Goal: Task Accomplishment & Management: Use online tool/utility

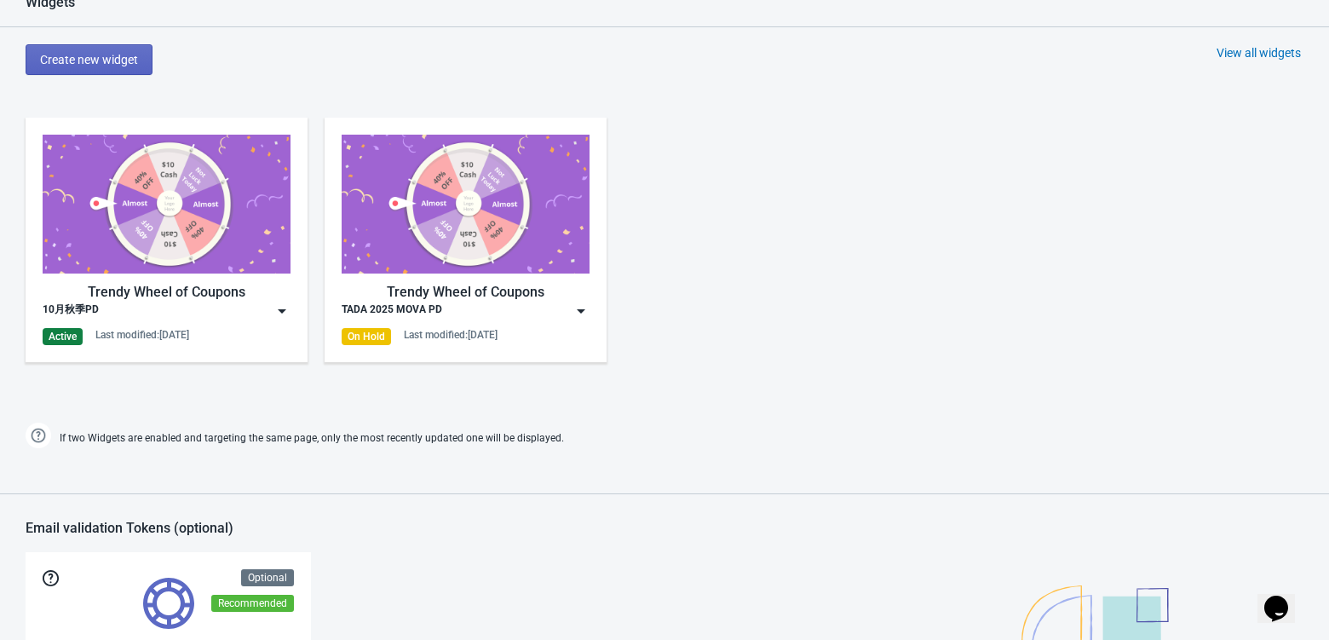
scroll to position [870, 0]
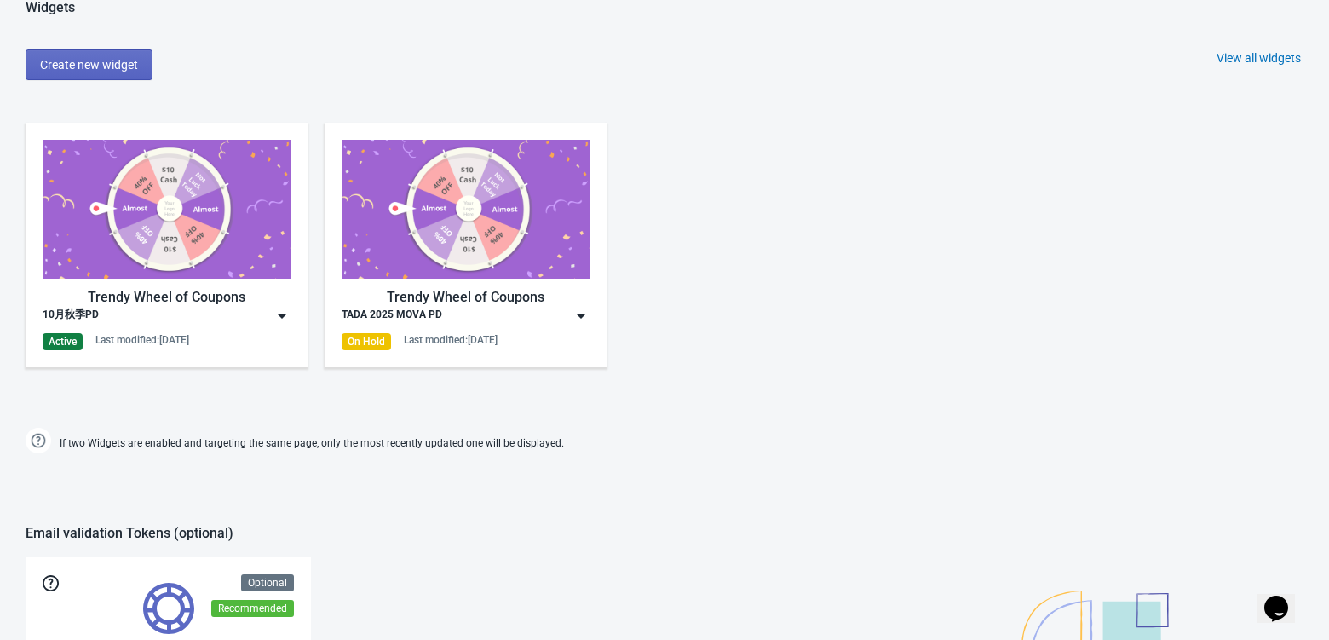
click at [279, 314] on img at bounding box center [281, 315] width 17 height 17
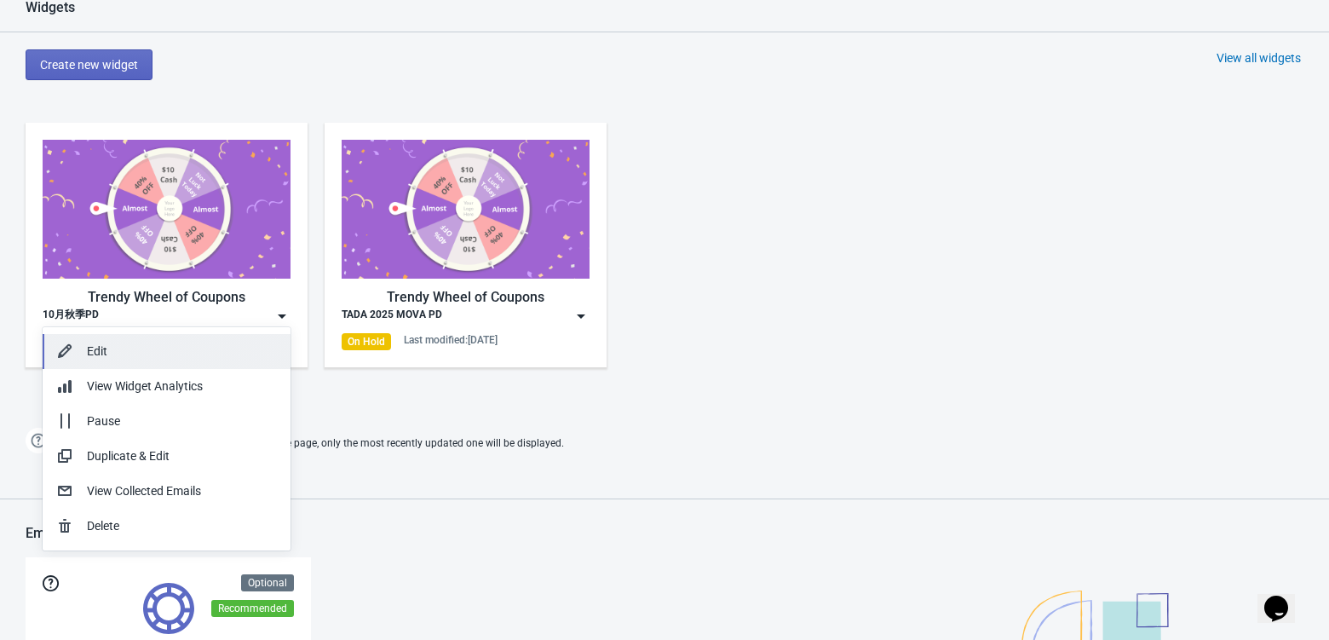
click at [185, 352] on div "Edit" at bounding box center [182, 351] width 190 height 18
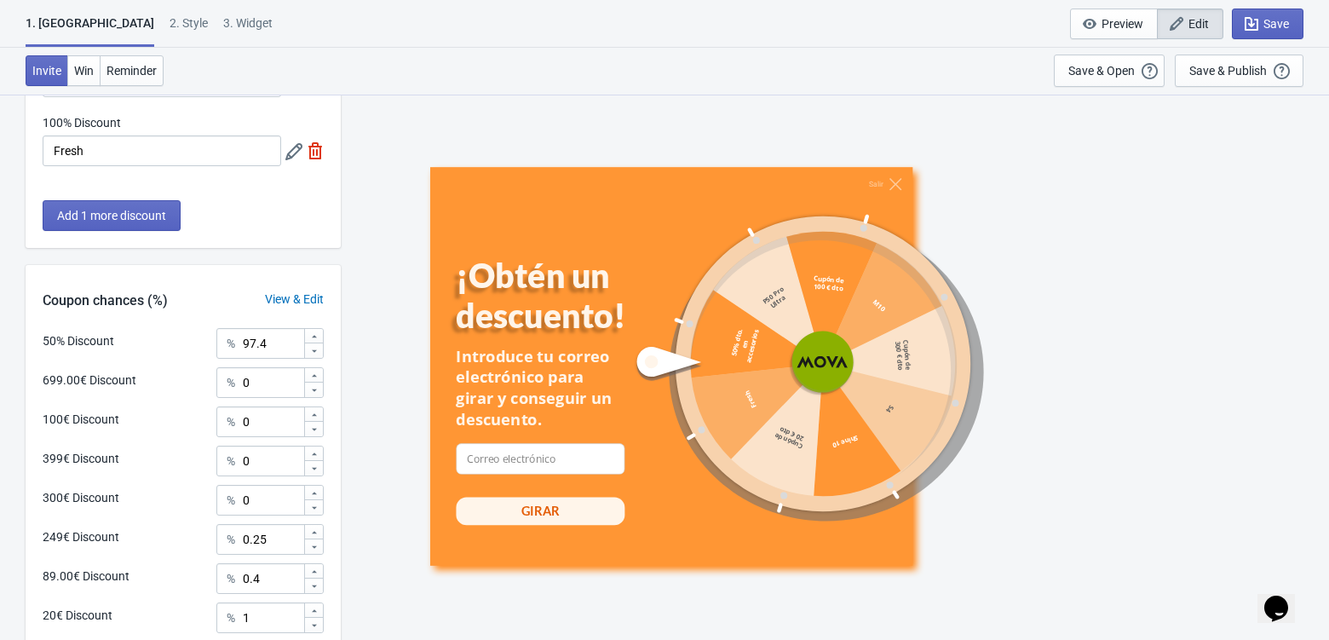
scroll to position [809, 0]
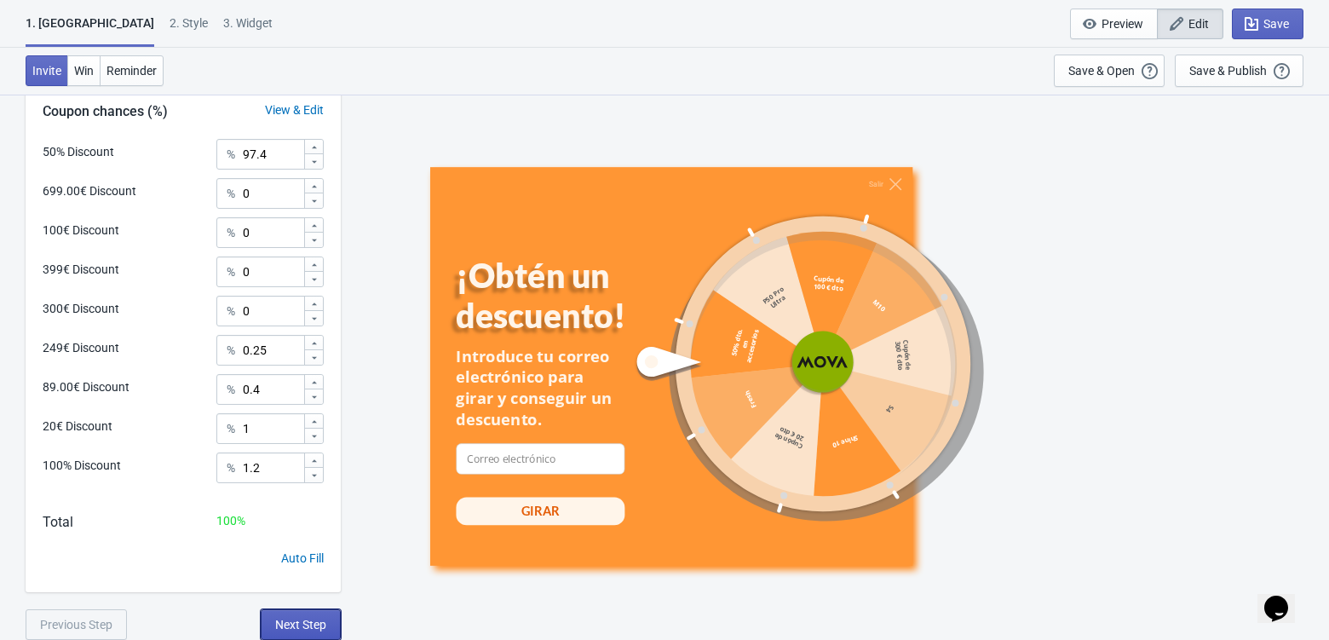
click at [295, 622] on span "Next Step" at bounding box center [300, 624] width 51 height 14
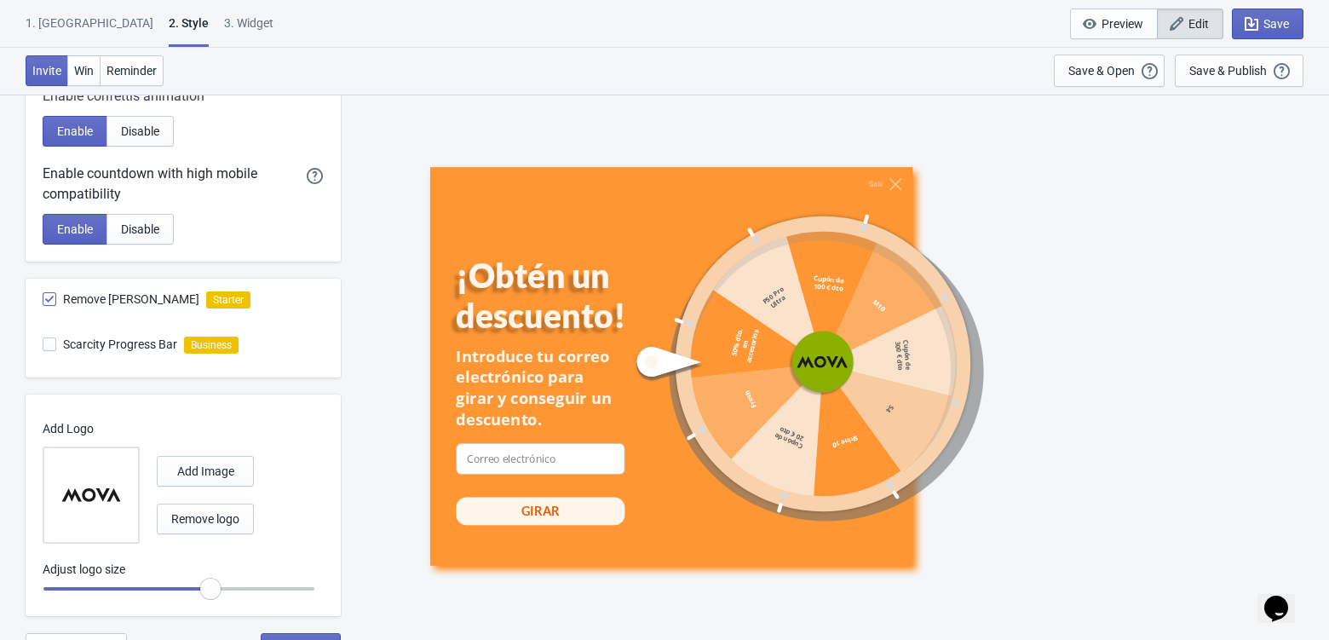
scroll to position [867, 0]
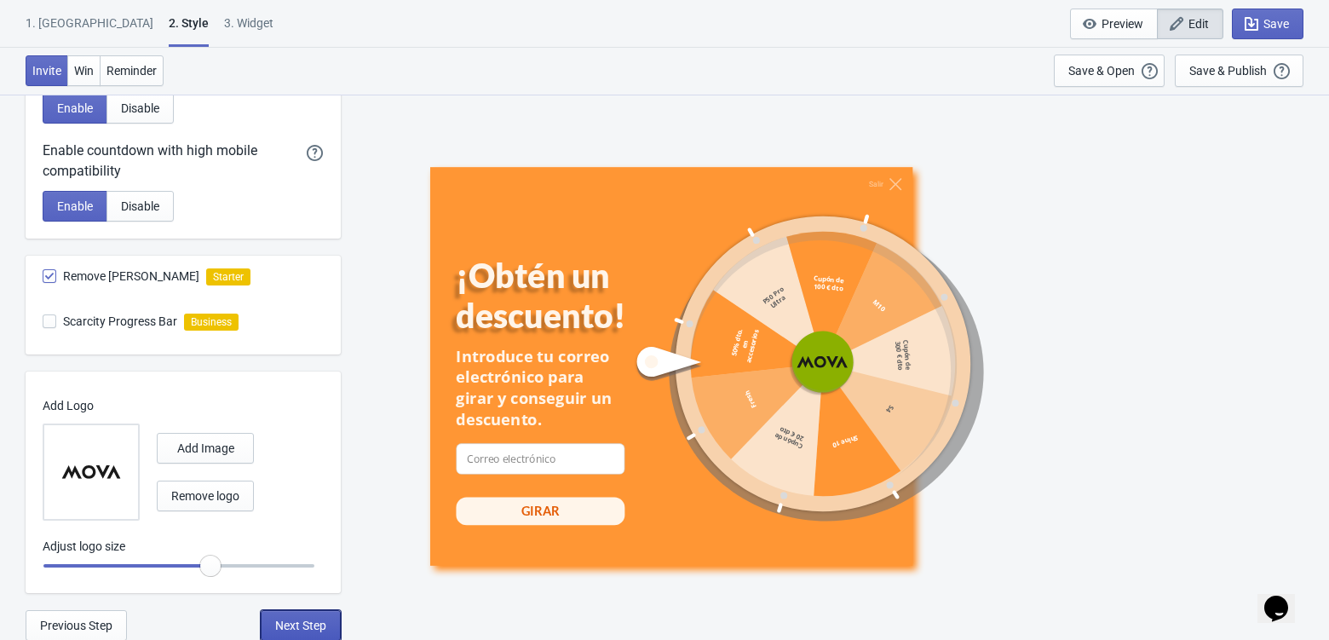
click at [304, 619] on span "Next Step" at bounding box center [300, 625] width 51 height 14
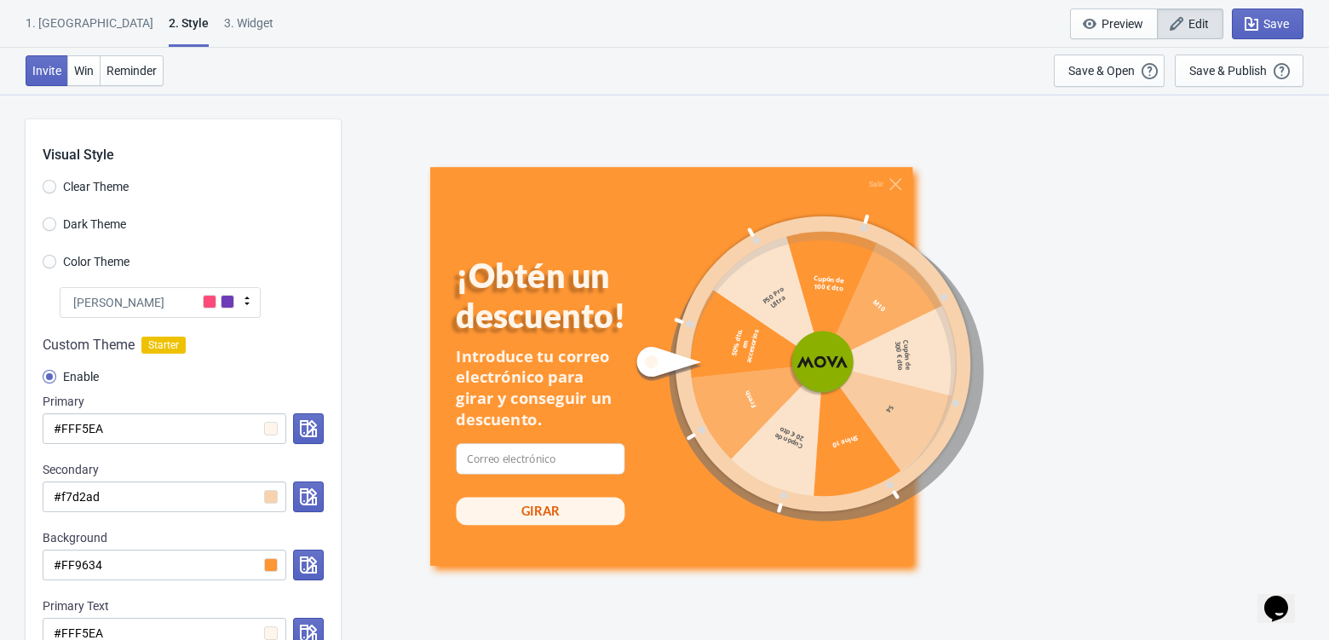
select select "specificURL"
select select "once"
select select "1"
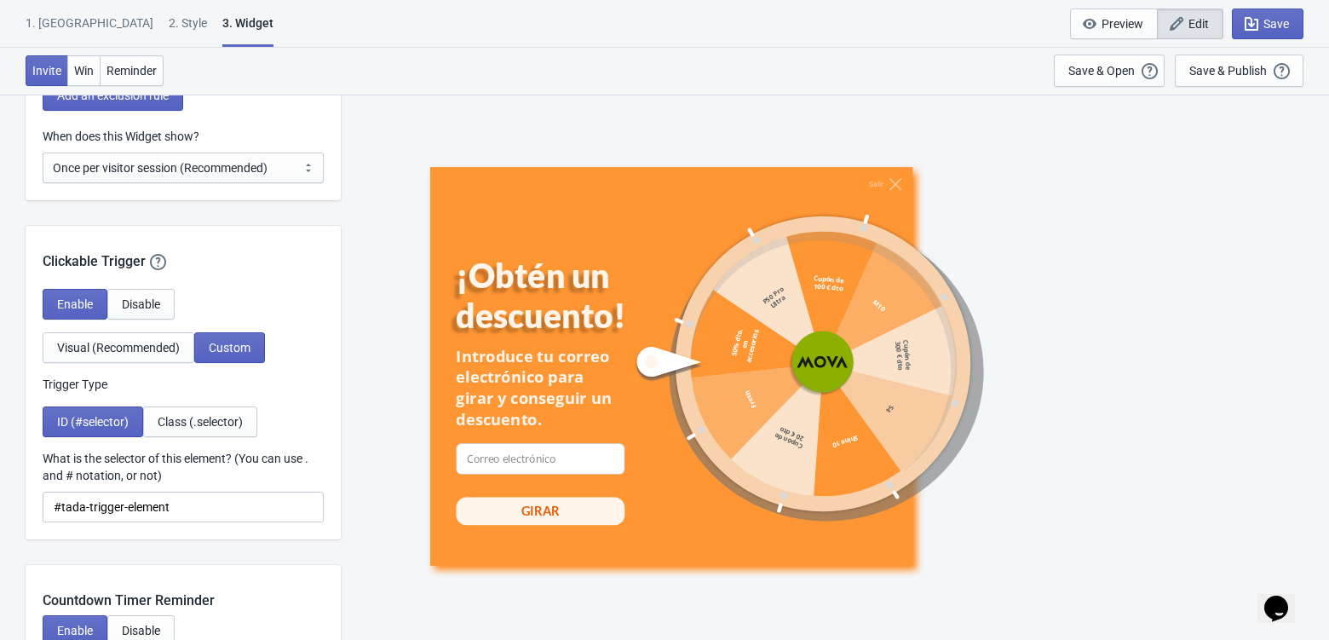
scroll to position [1702, 0]
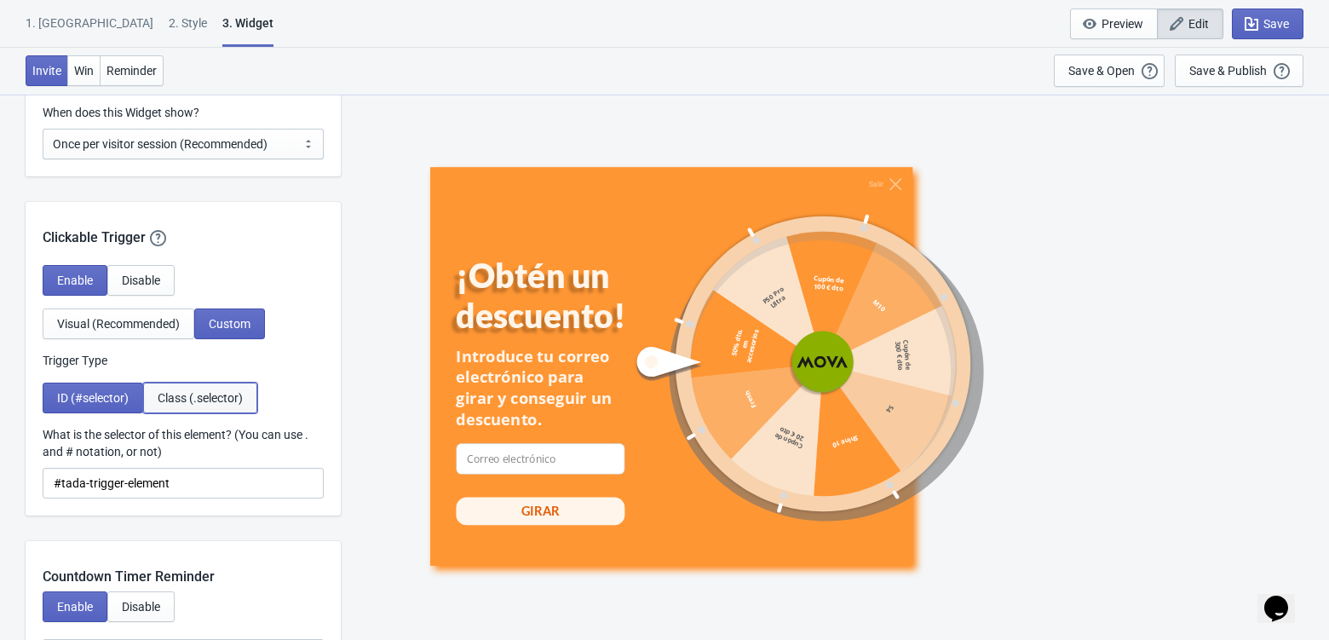
click at [219, 399] on span "Class (.selector)" at bounding box center [200, 398] width 85 height 14
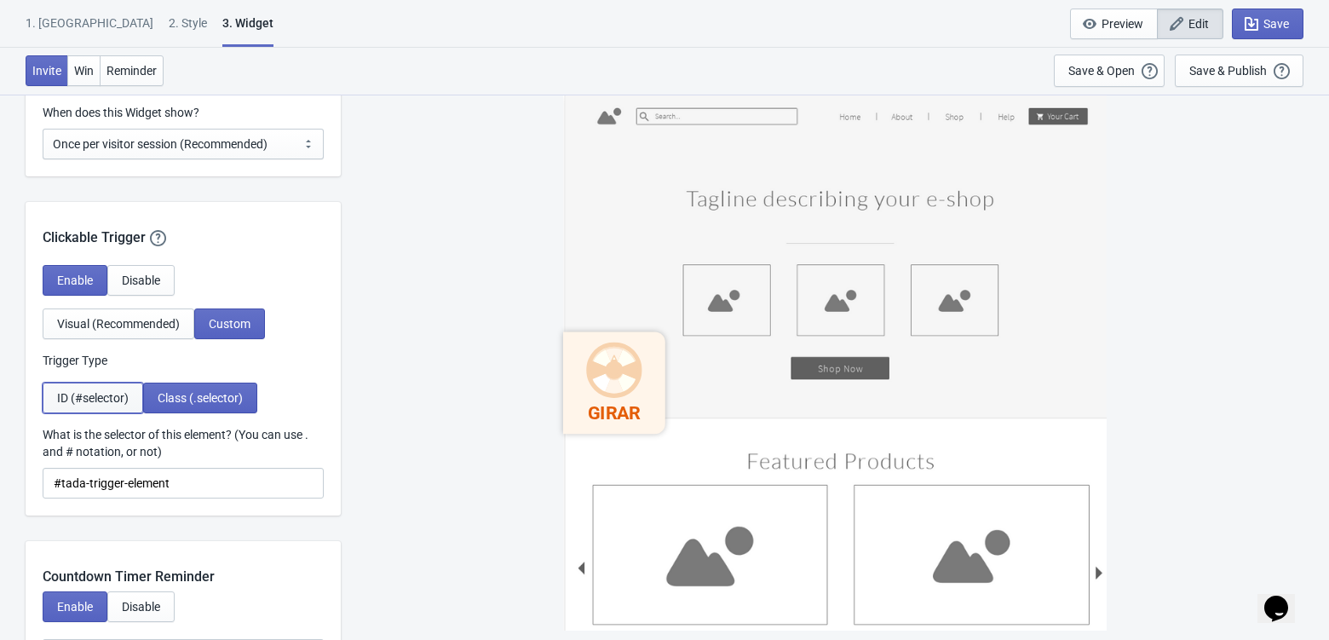
click at [87, 402] on span "ID (#selector)" at bounding box center [93, 398] width 72 height 14
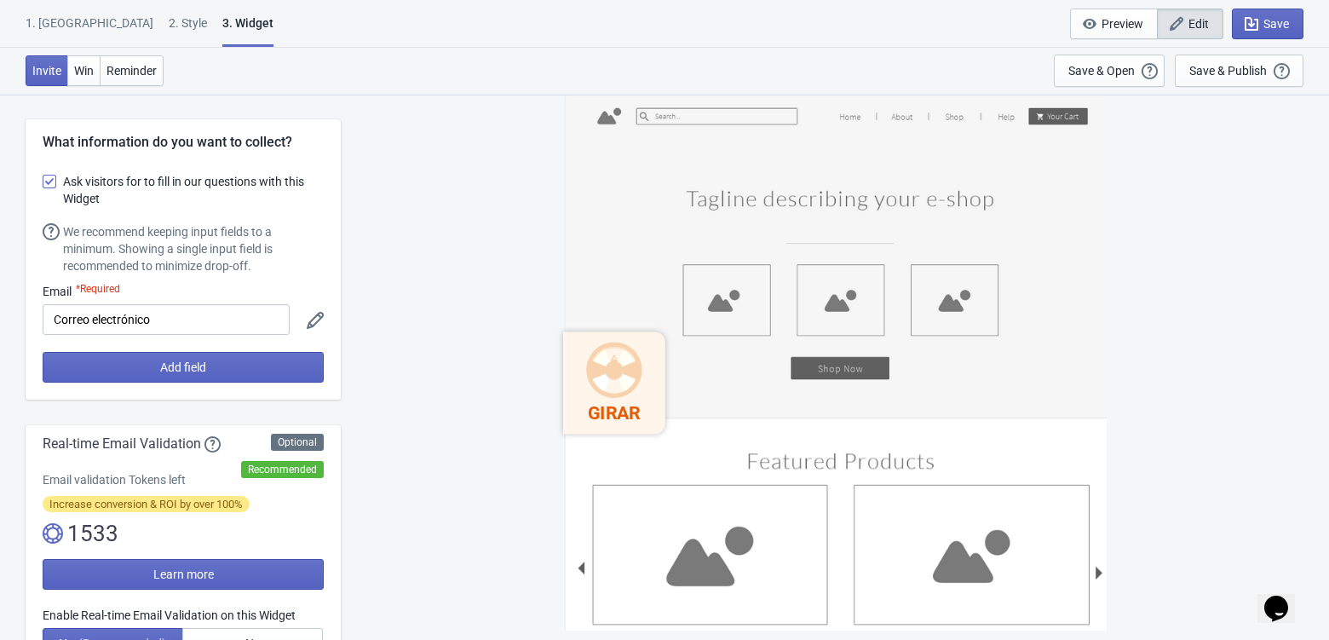
scroll to position [17, 0]
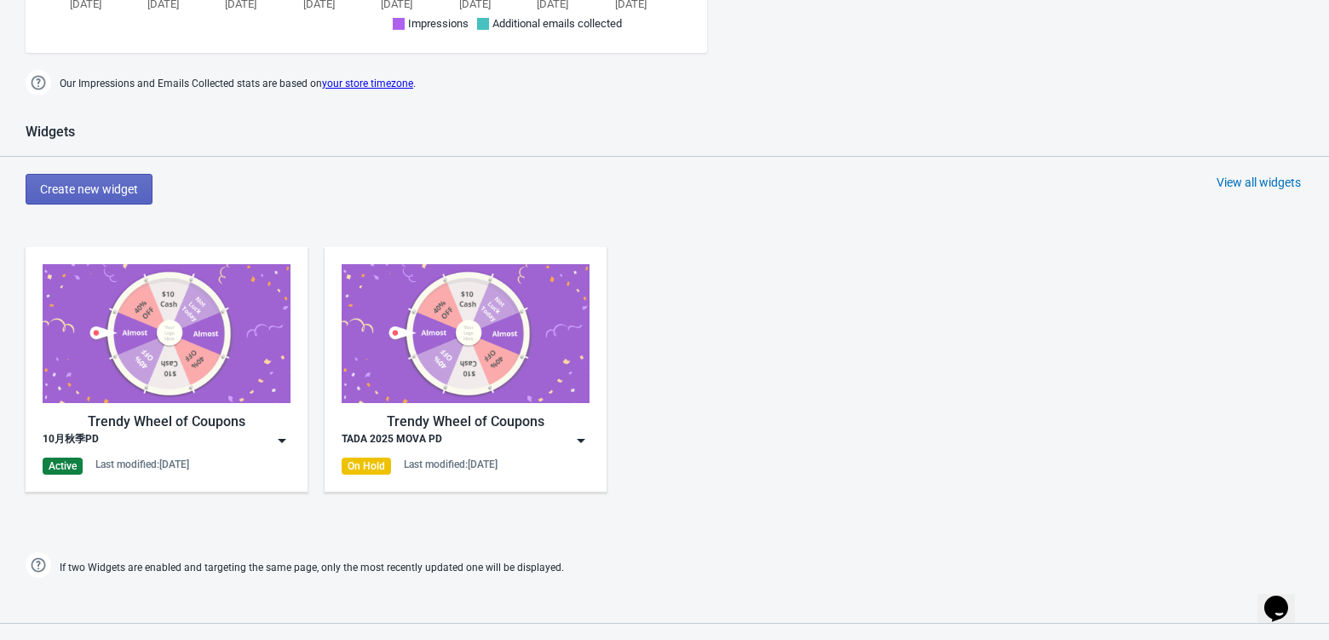
scroll to position [755, 0]
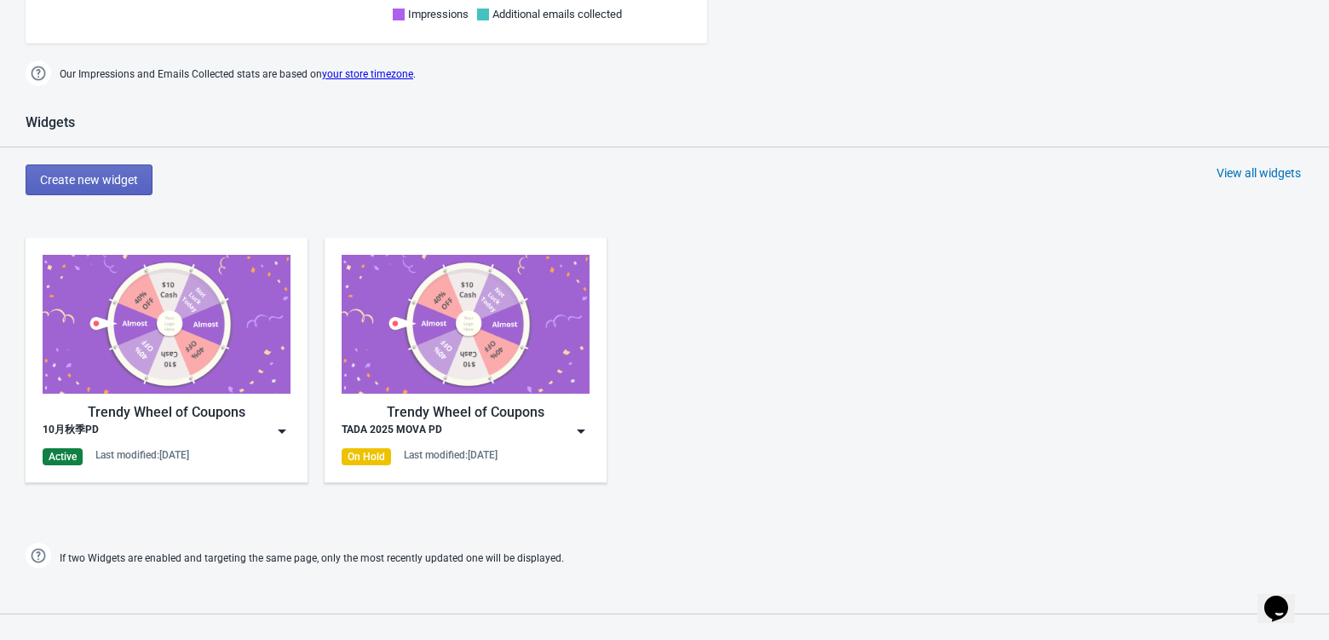
click at [276, 427] on img at bounding box center [281, 430] width 17 height 17
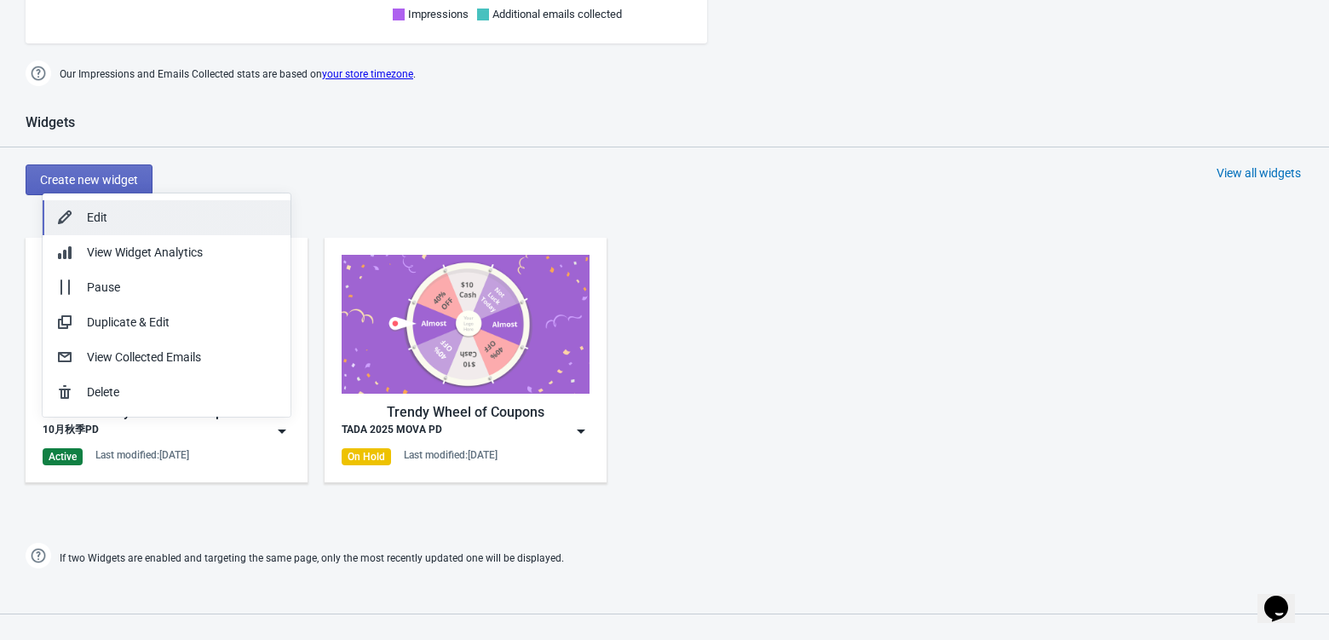
click at [190, 220] on div "Edit" at bounding box center [182, 218] width 190 height 18
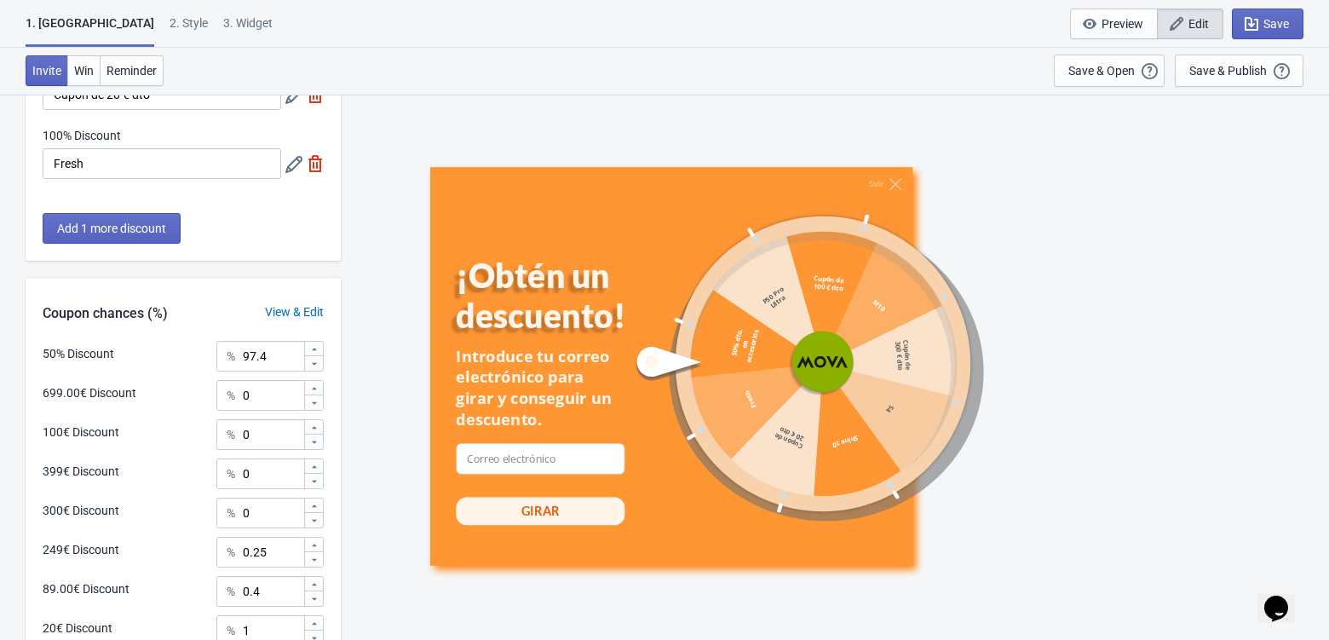
scroll to position [809, 0]
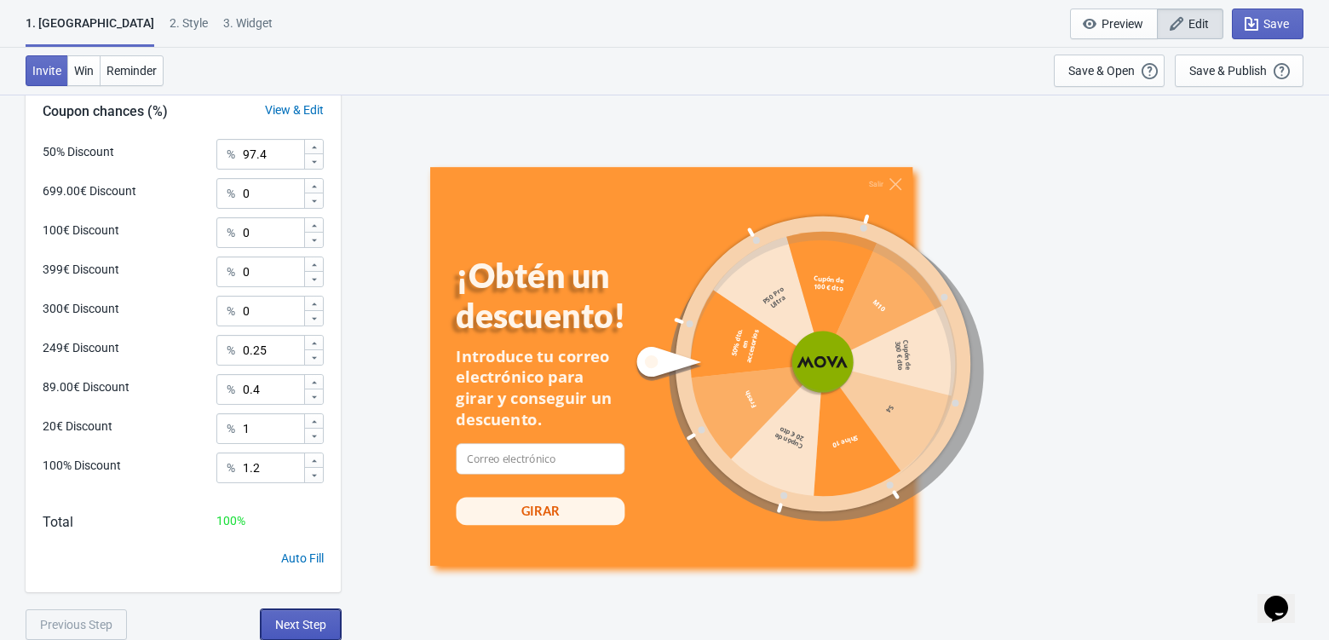
click at [310, 624] on span "Next Step" at bounding box center [300, 624] width 51 height 14
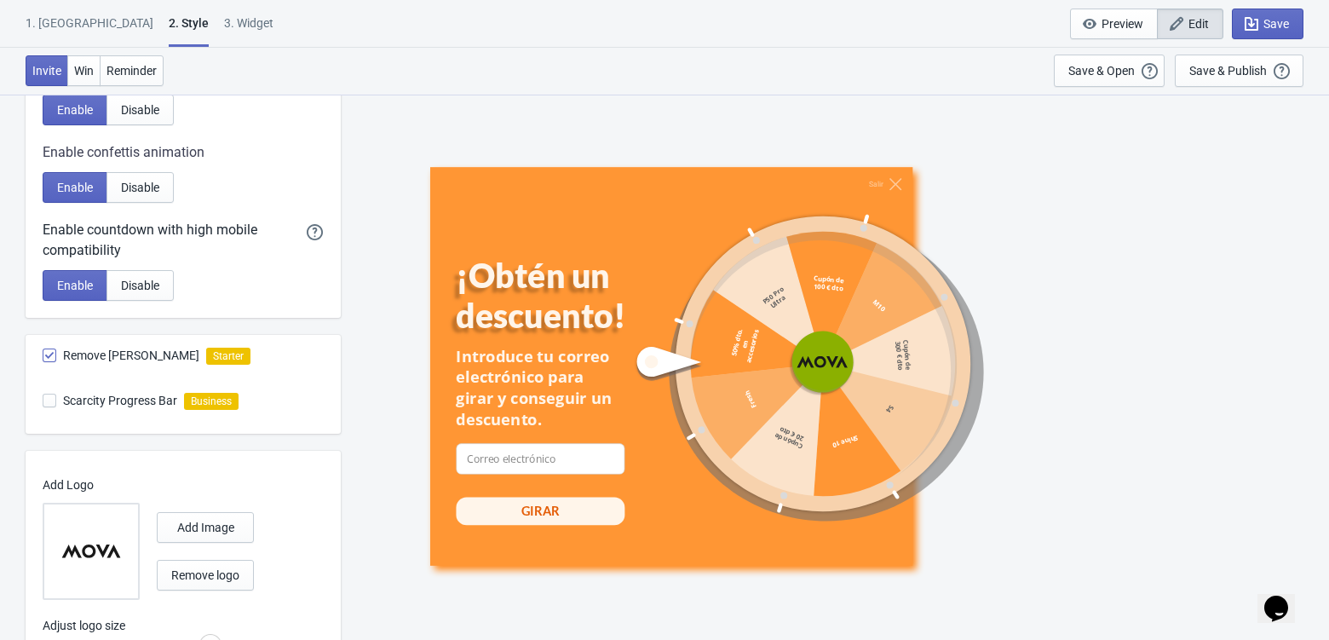
scroll to position [867, 0]
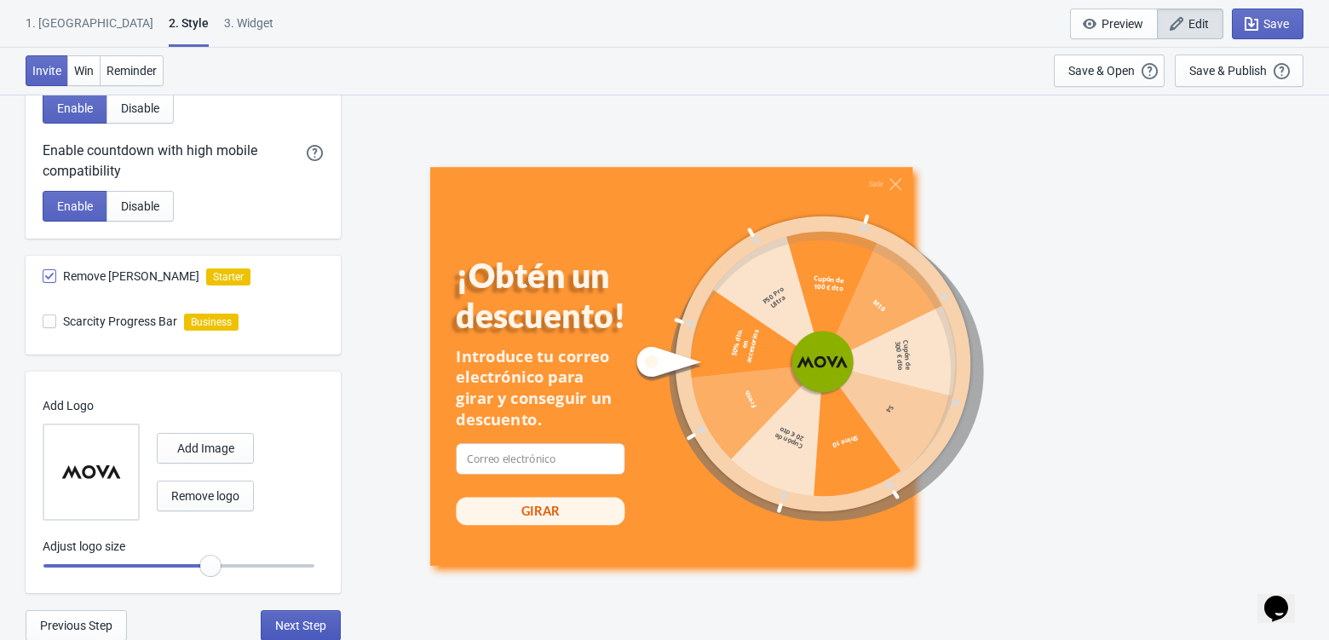
click at [308, 622] on span "Next Step" at bounding box center [300, 625] width 51 height 14
select select "specificURL"
select select "once"
select select "1"
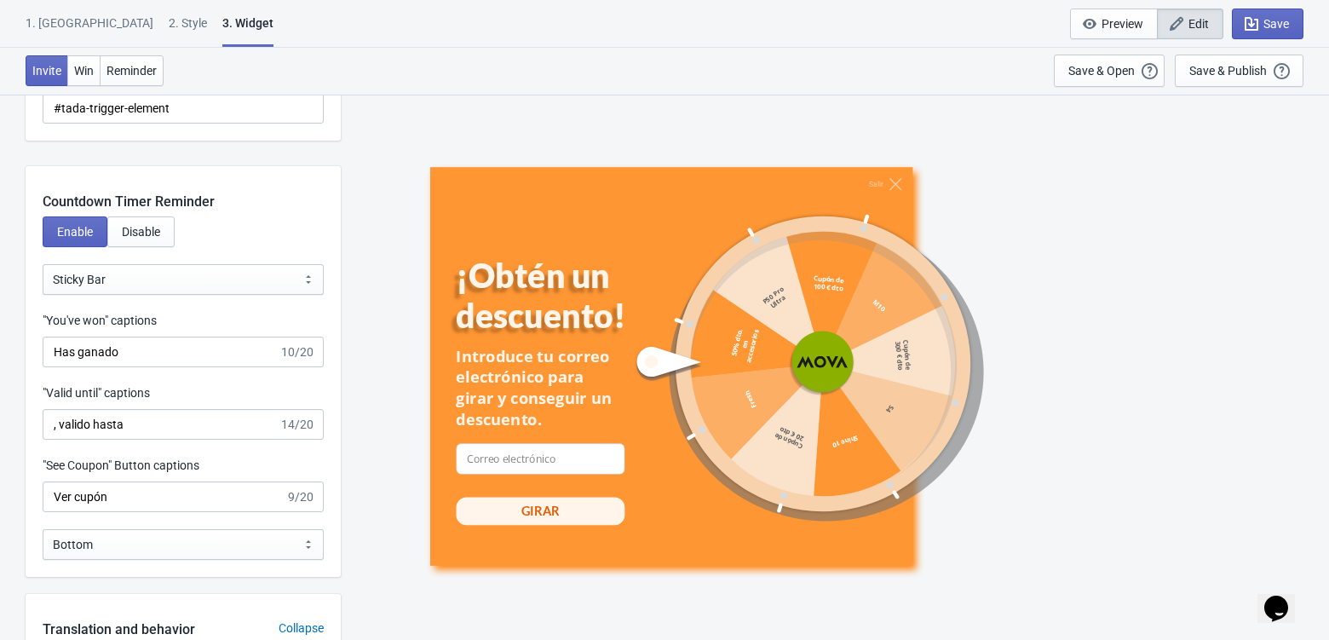
scroll to position [1957, 0]
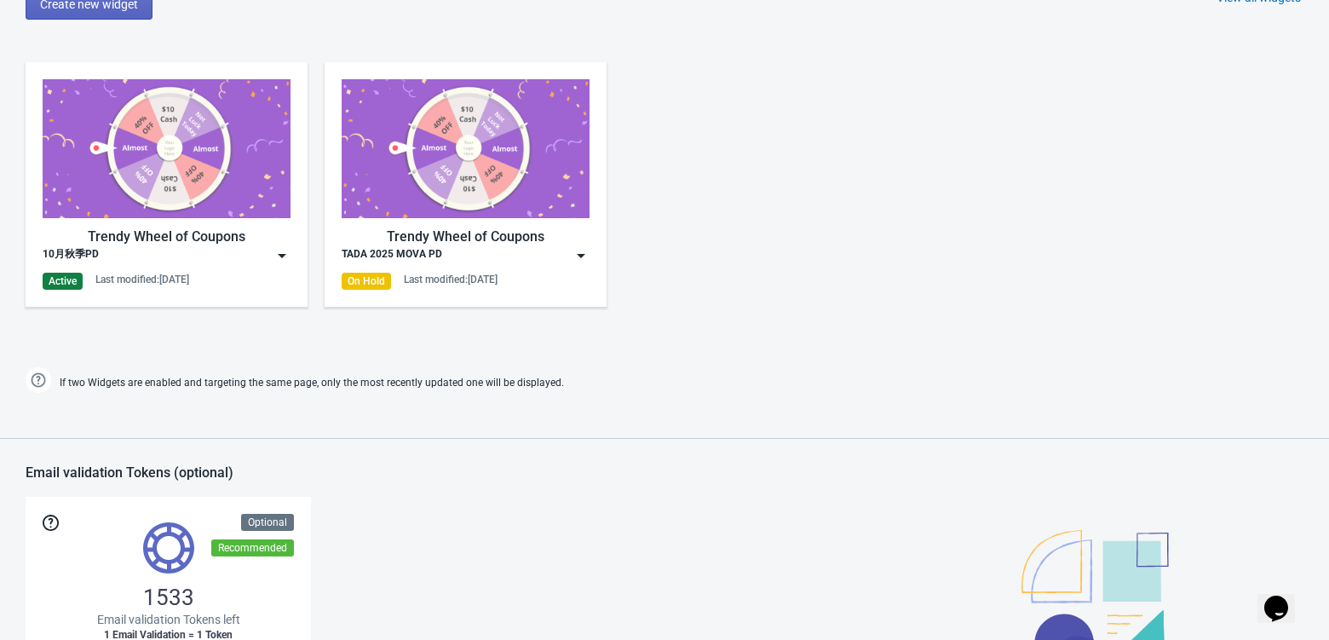
scroll to position [933, 0]
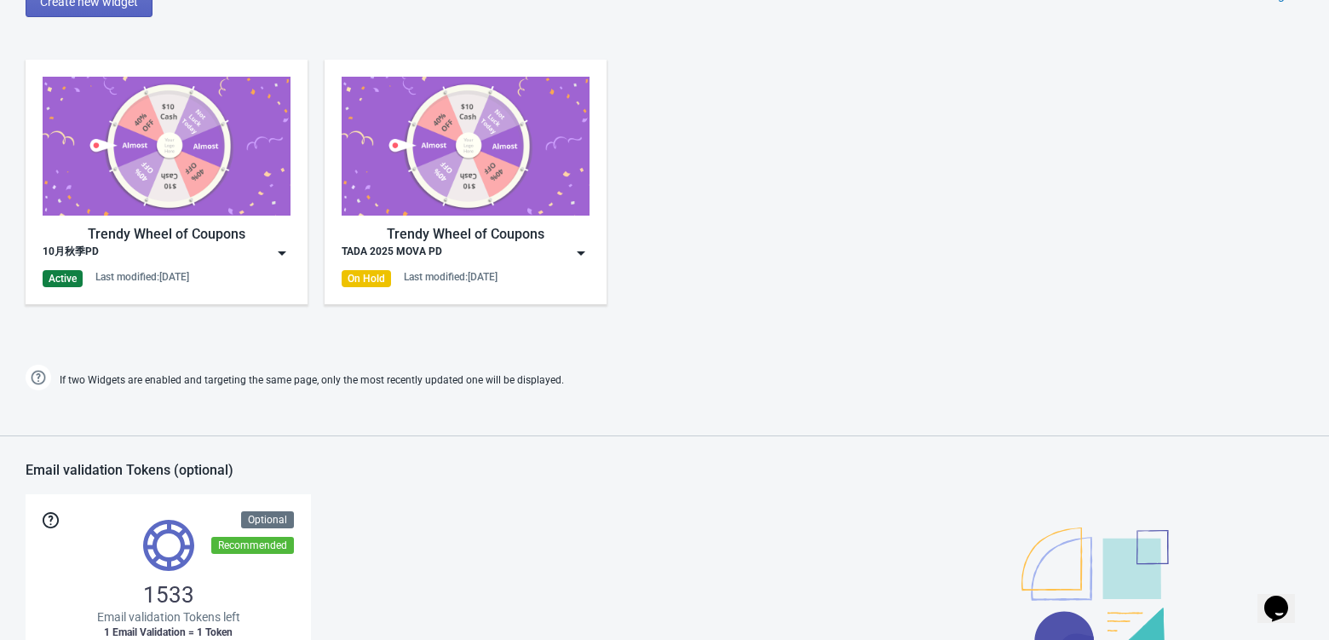
click at [281, 251] on img at bounding box center [281, 252] width 17 height 17
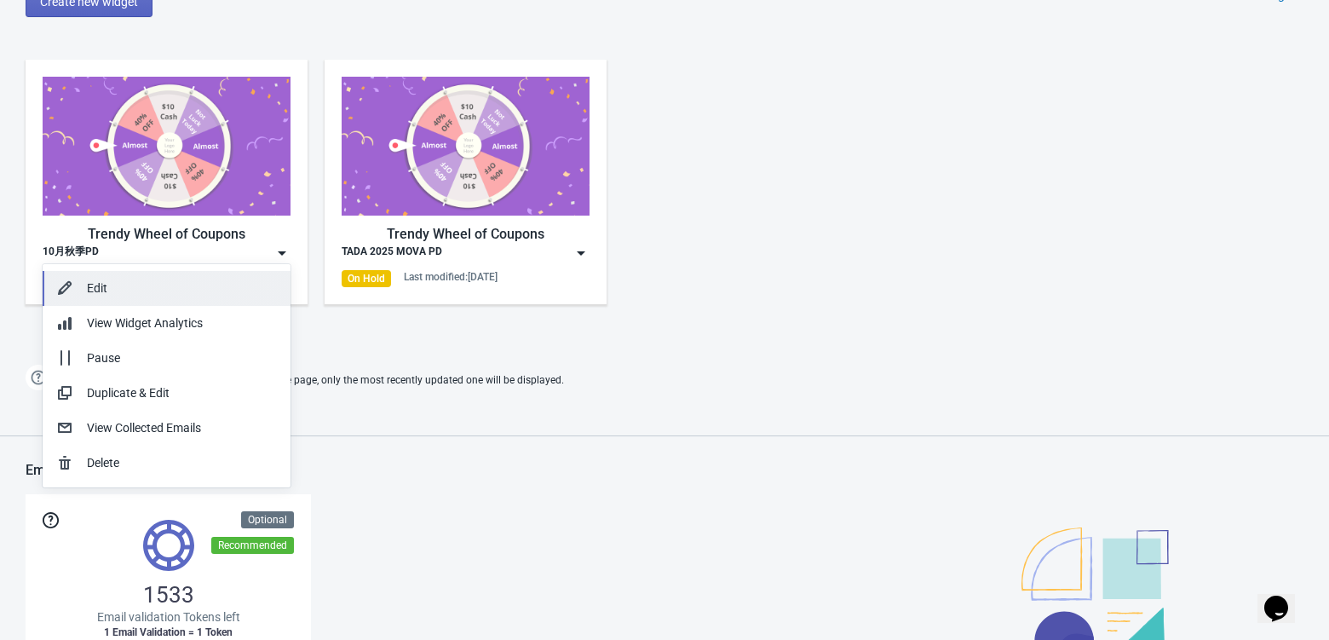
click at [216, 278] on button "Edit" at bounding box center [167, 288] width 248 height 35
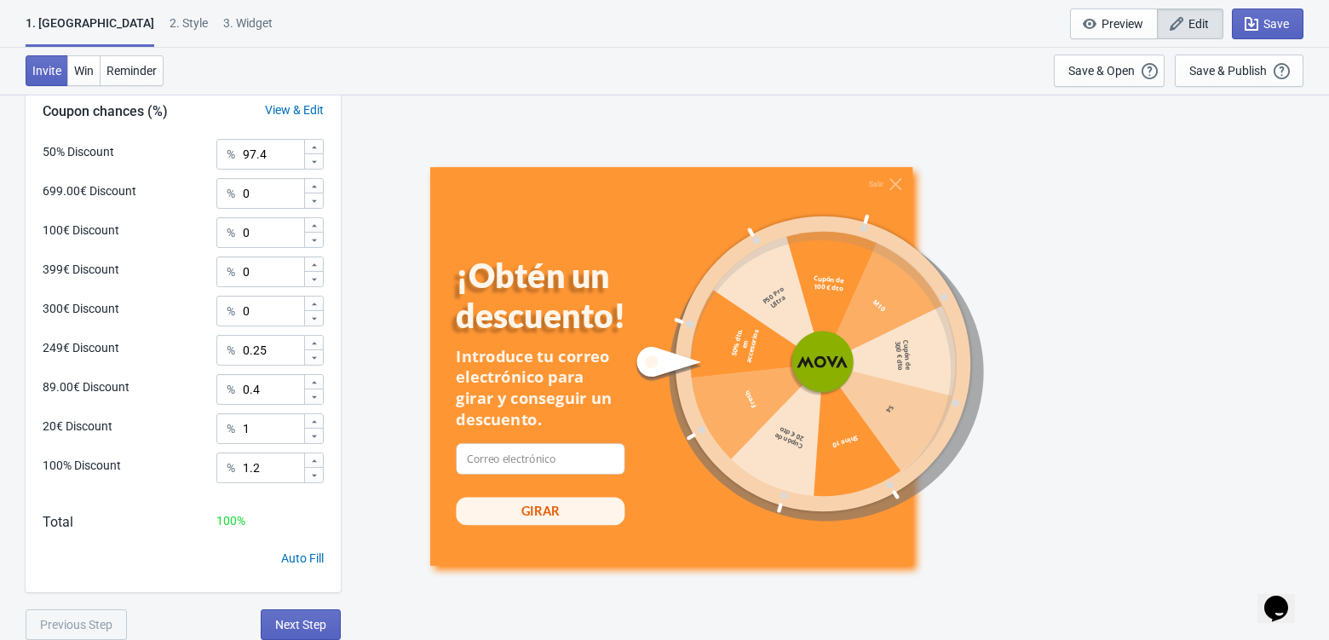
scroll to position [805, 0]
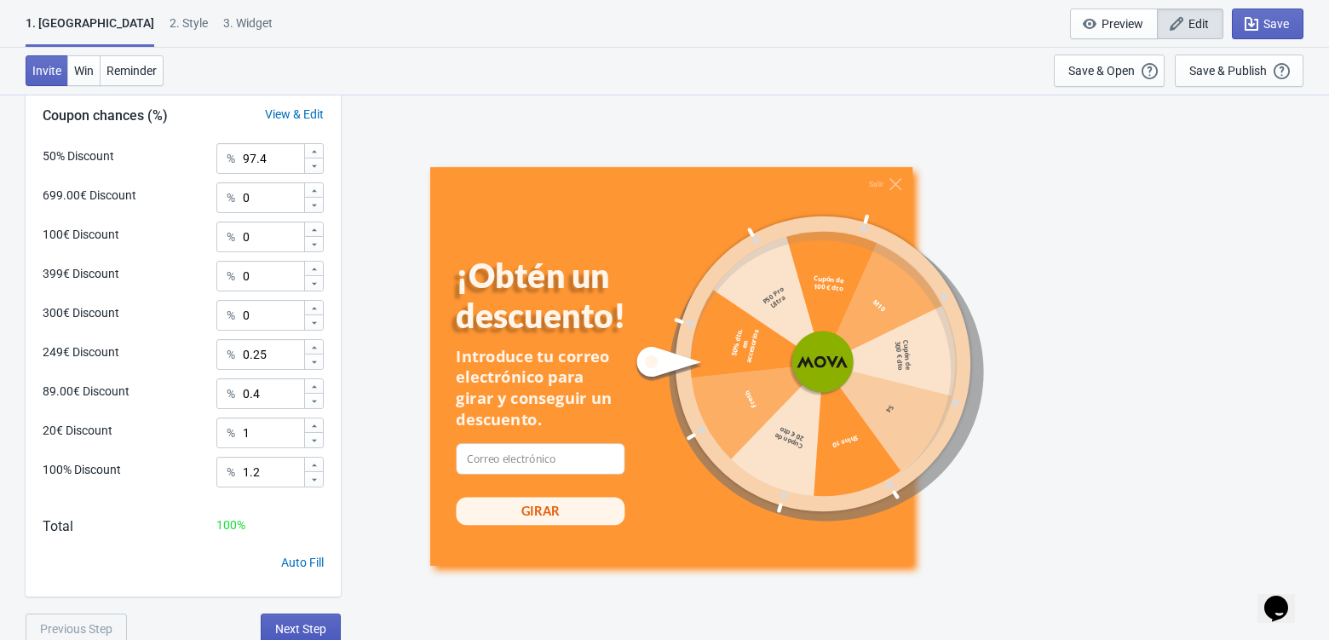
click at [314, 622] on span "Next Step" at bounding box center [300, 629] width 51 height 14
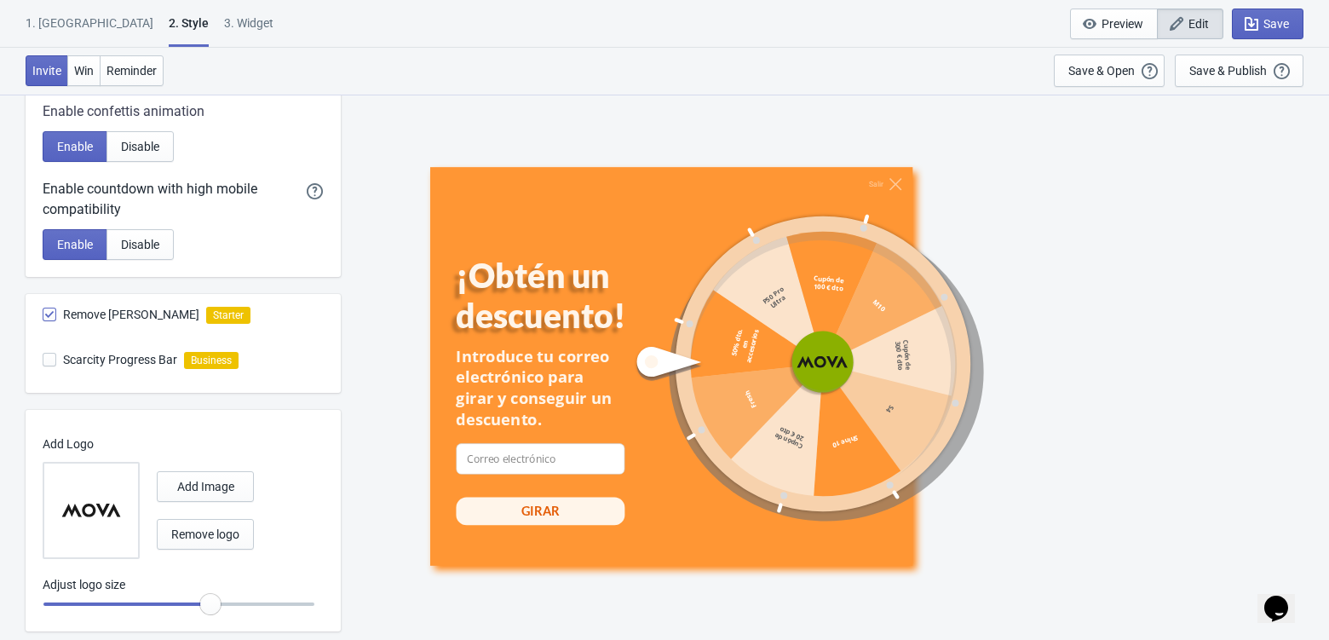
scroll to position [867, 0]
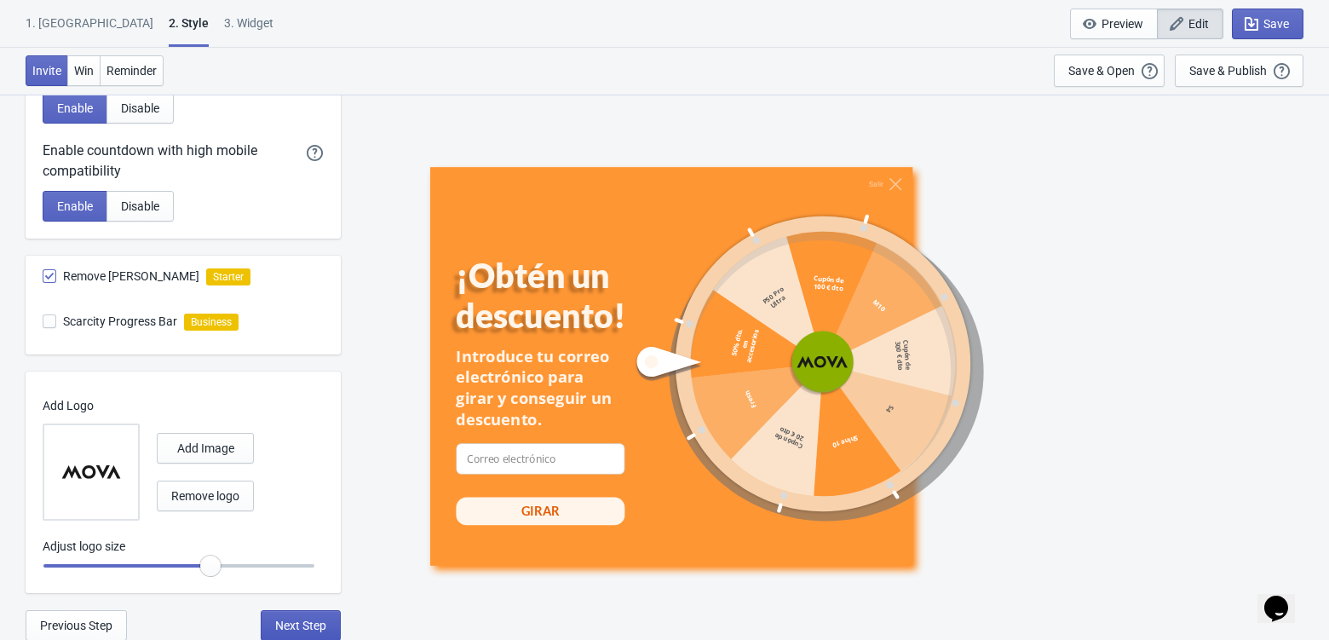
click at [320, 618] on span "Next Step" at bounding box center [300, 625] width 51 height 14
select select "specificURL"
select select "once"
select select "1"
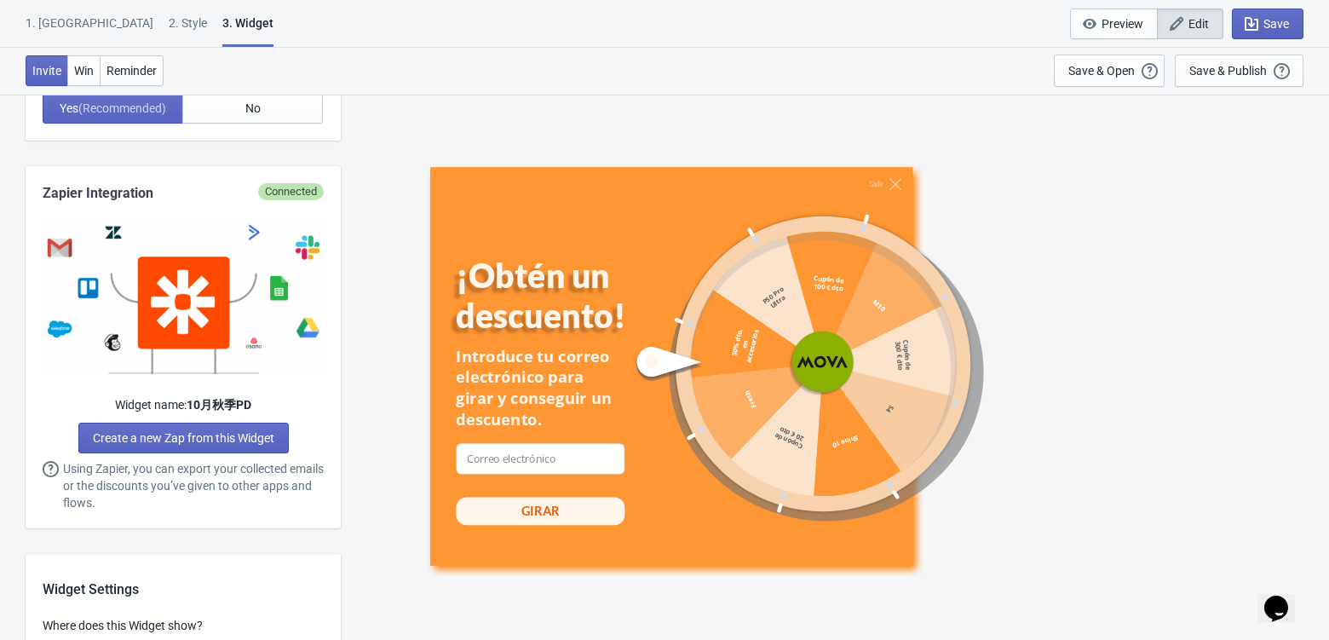
scroll to position [0, 0]
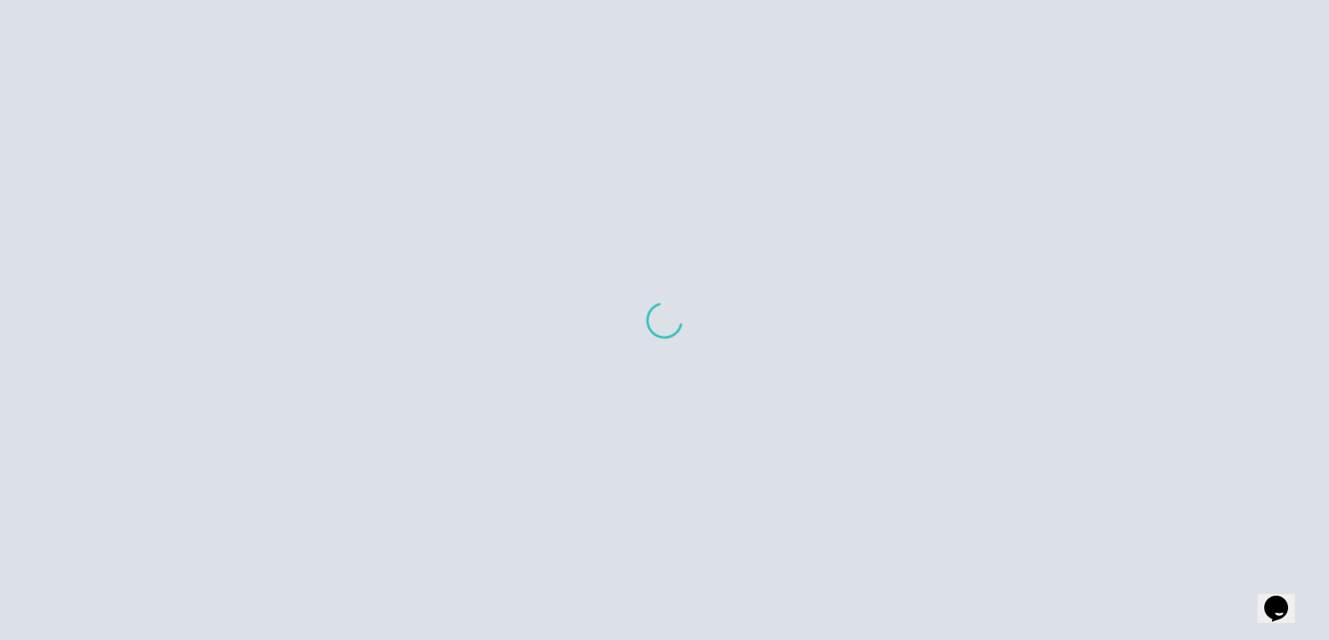
scroll to position [738, 0]
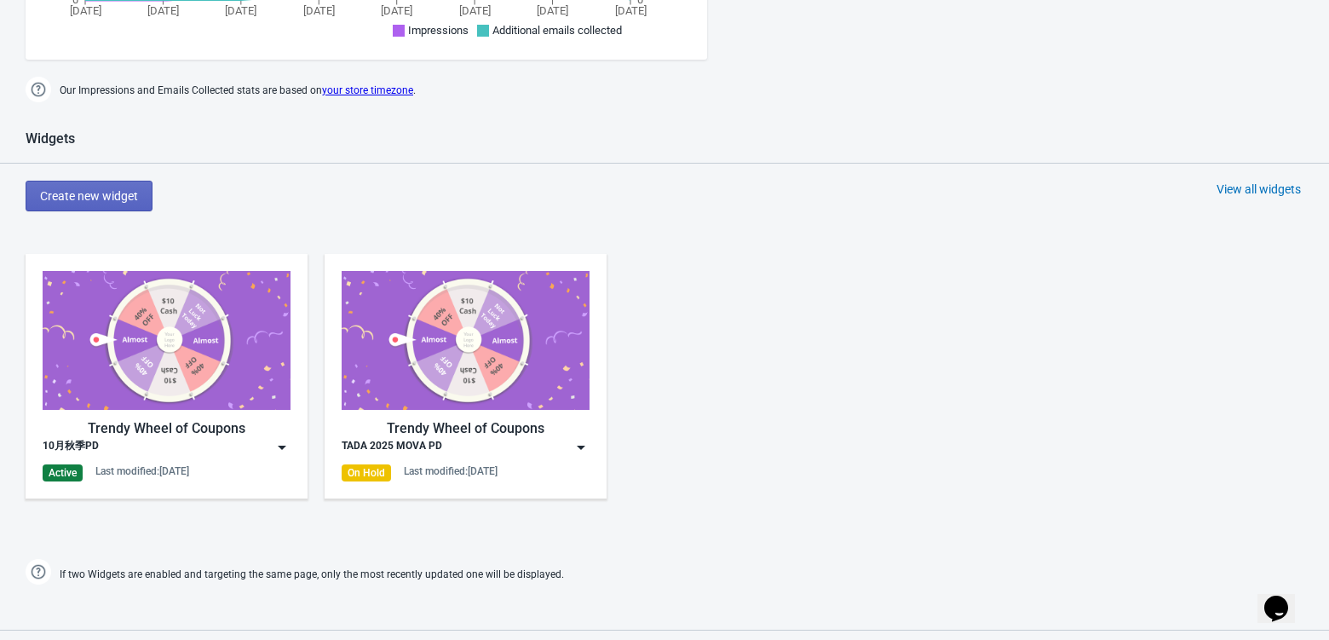
click at [283, 449] on img at bounding box center [281, 447] width 17 height 17
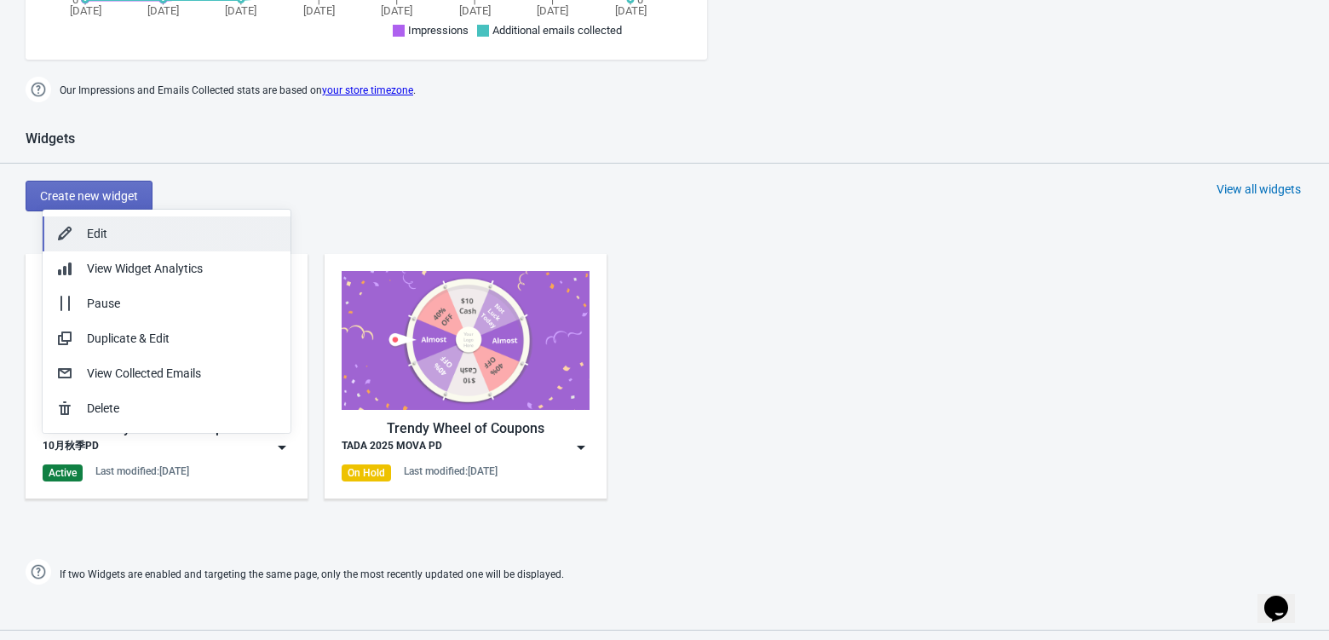
click at [215, 243] on button "Edit" at bounding box center [167, 233] width 248 height 35
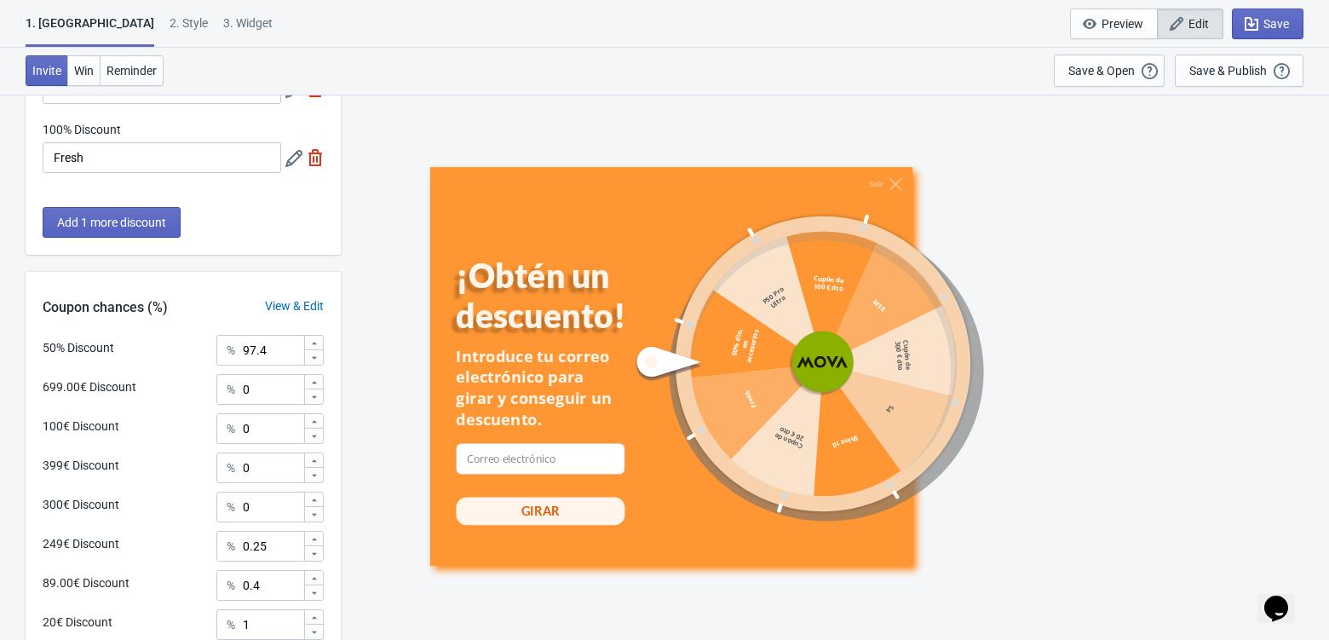
scroll to position [809, 0]
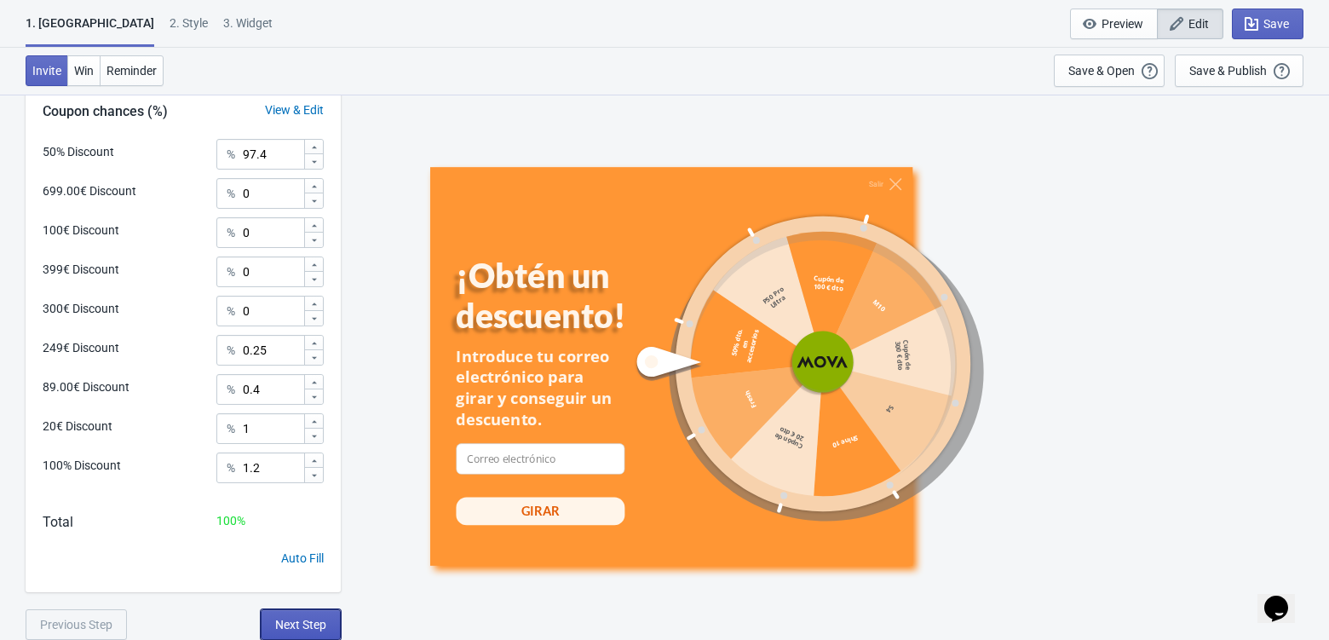
click at [298, 619] on span "Next Step" at bounding box center [300, 624] width 51 height 14
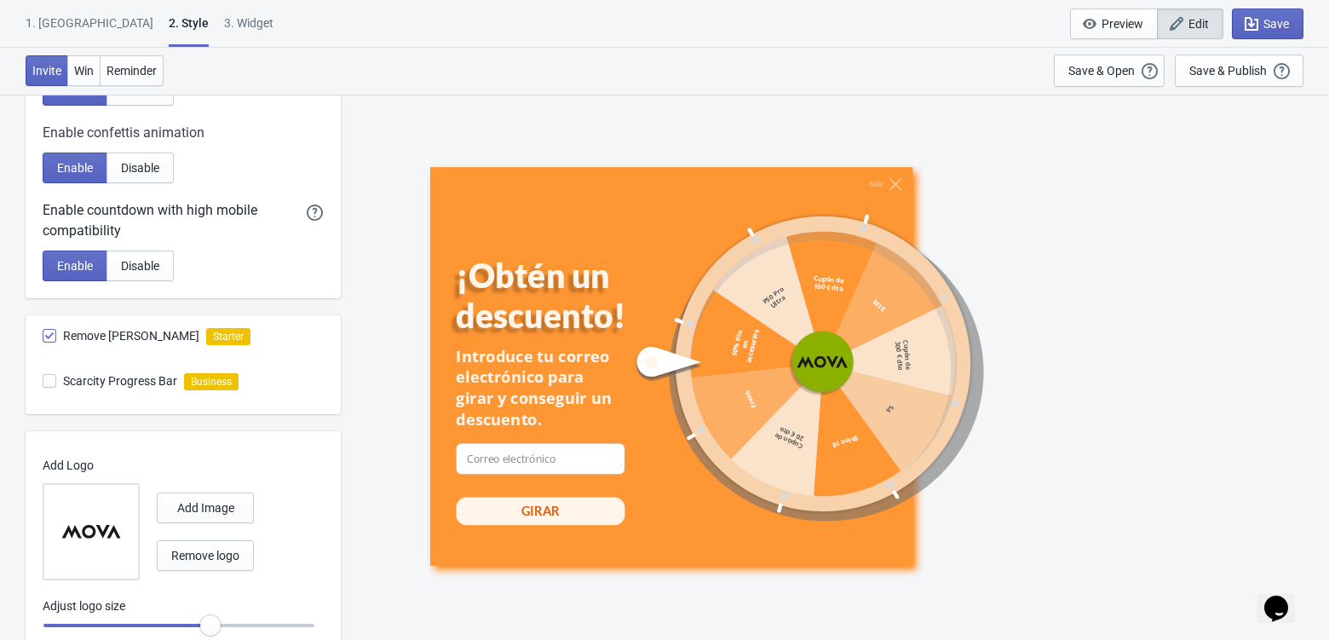
scroll to position [867, 0]
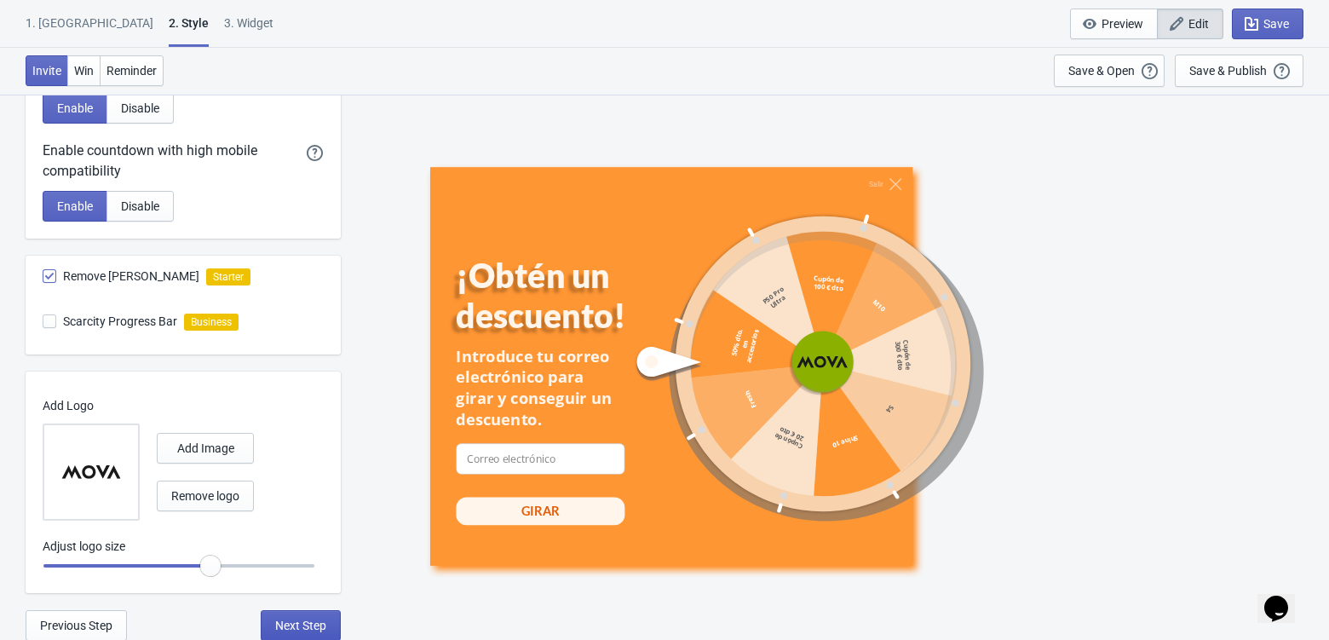
click at [309, 628] on span "Next Step" at bounding box center [300, 625] width 51 height 14
select select "specificURL"
select select "once"
select select "1"
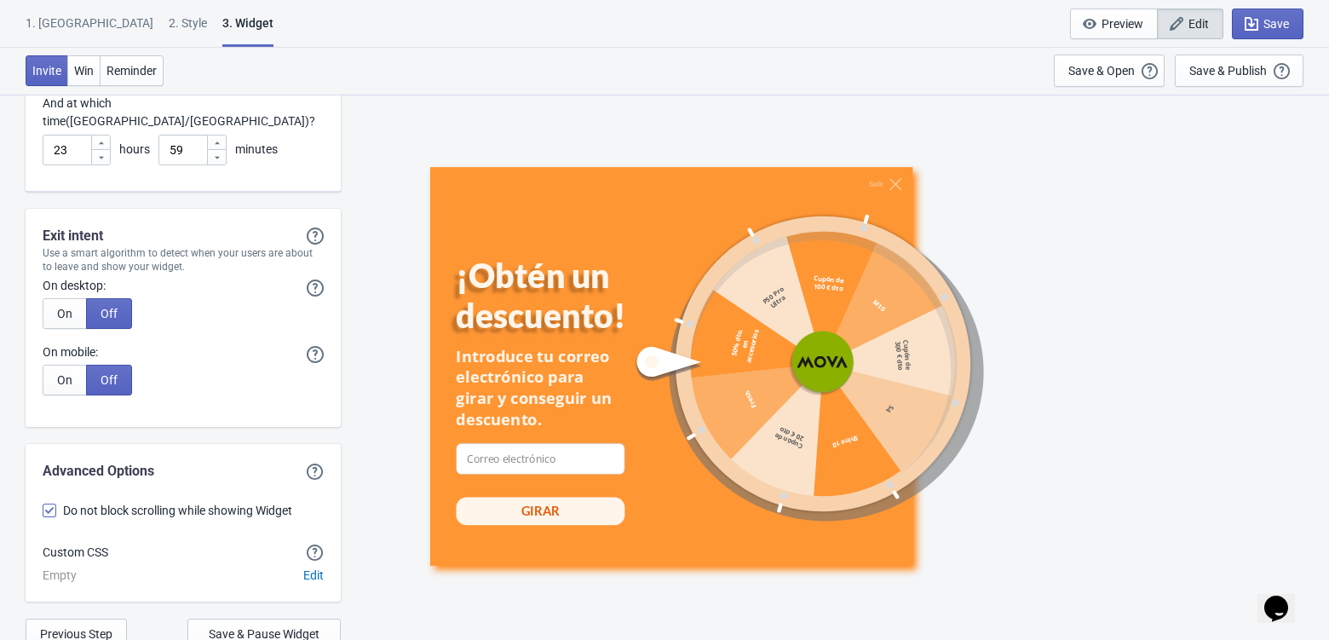
scroll to position [4995, 0]
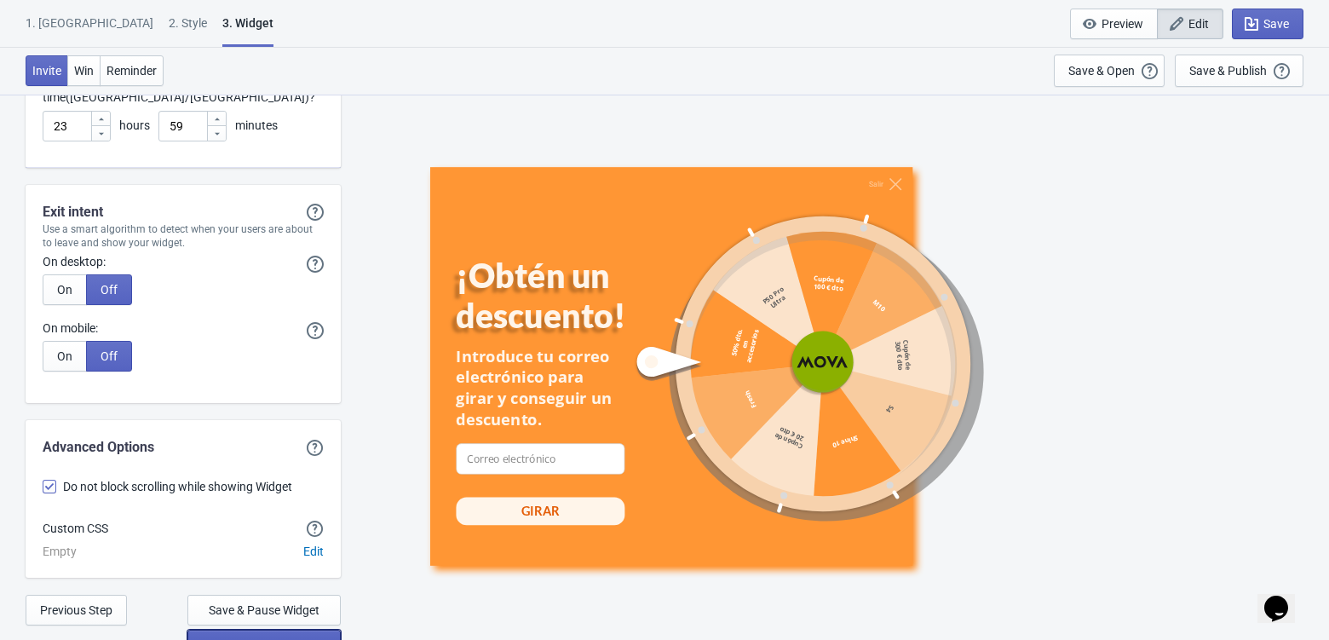
click at [261, 638] on span "Save & Publish on Store" at bounding box center [264, 645] width 124 height 14
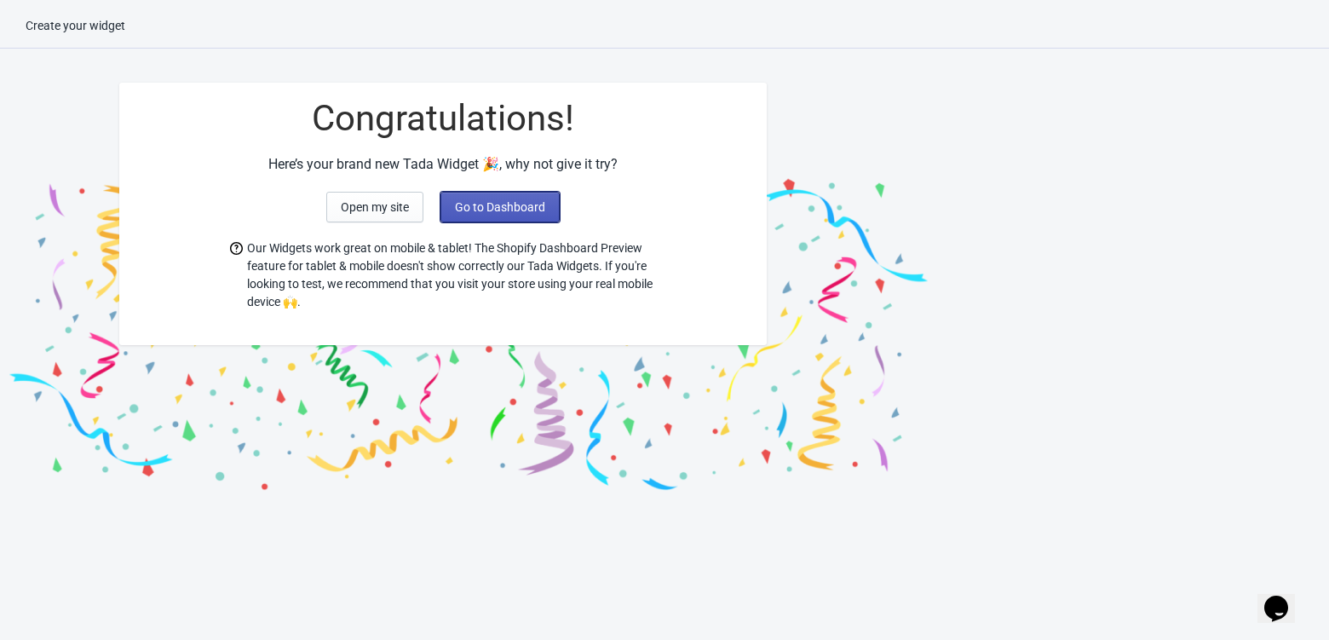
click at [492, 203] on span "Go to Dashboard" at bounding box center [500, 207] width 90 height 14
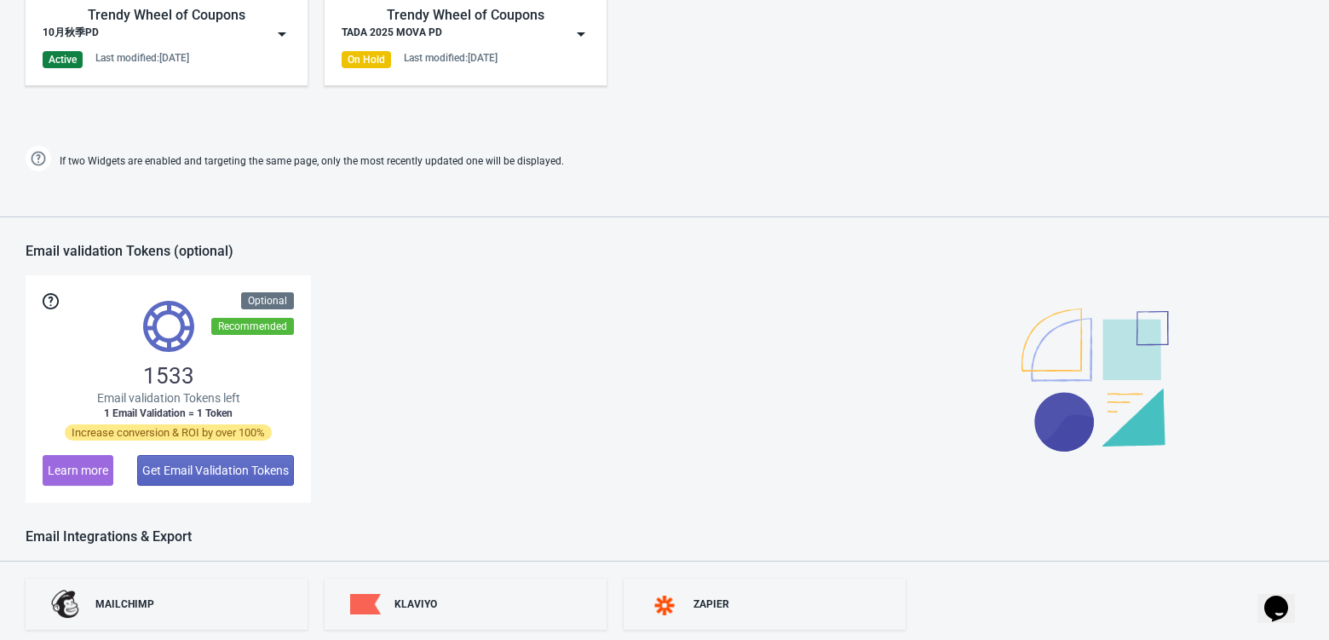
scroll to position [1061, 0]
